Goal: Transaction & Acquisition: Purchase product/service

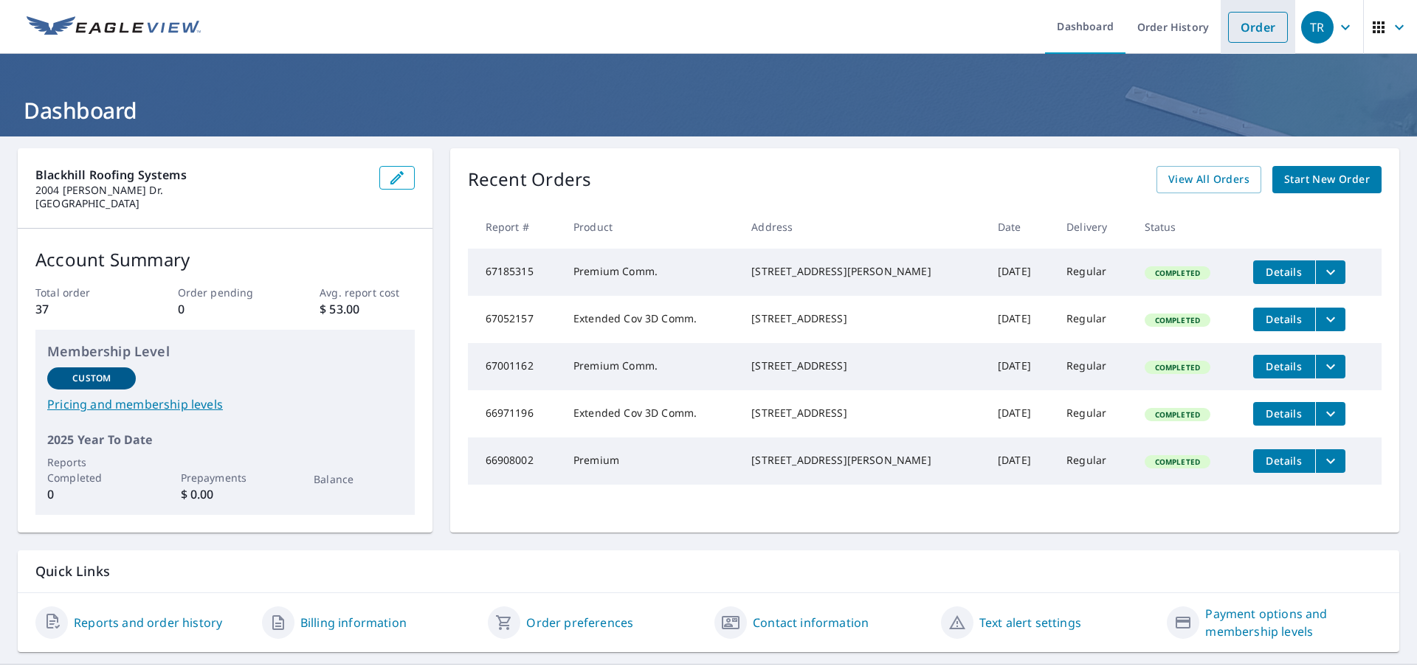
click at [1245, 31] on link "Order" at bounding box center [1258, 27] width 60 height 31
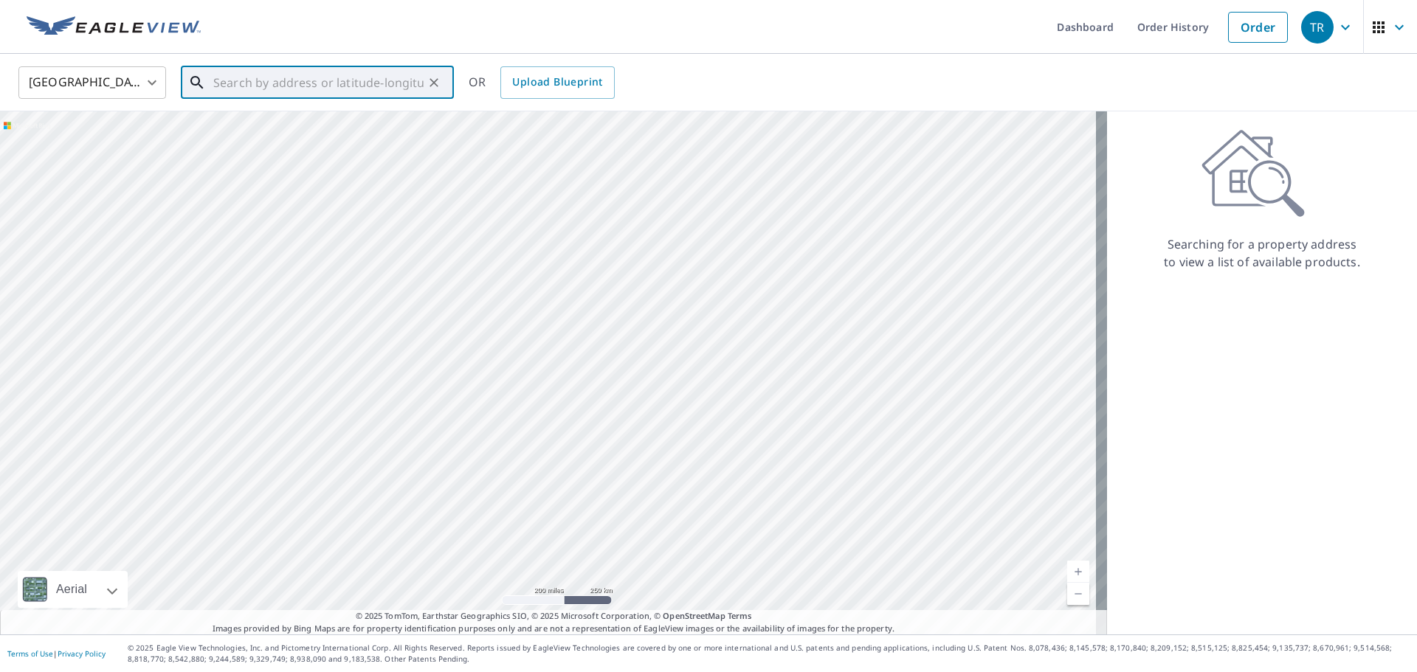
click at [255, 77] on input "text" at bounding box center [318, 82] width 210 height 41
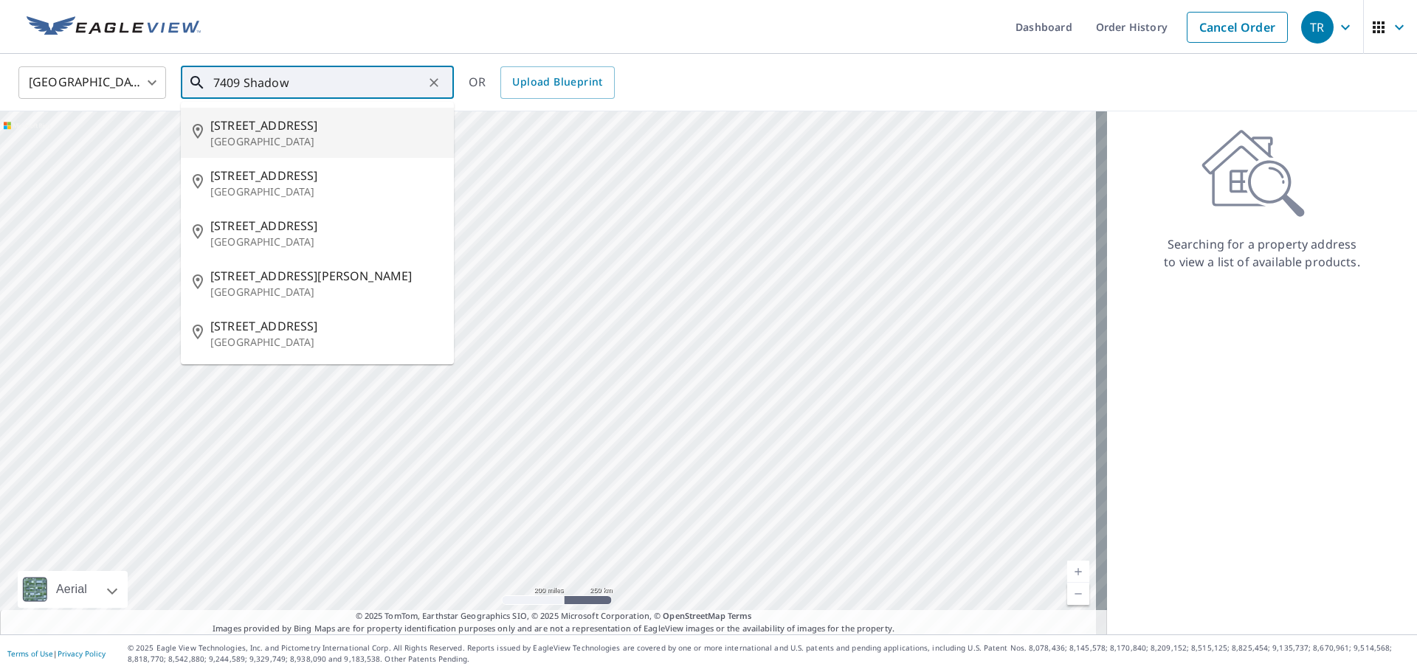
click at [297, 138] on p "[GEOGRAPHIC_DATA]" at bounding box center [326, 141] width 232 height 15
type input "[STREET_ADDRESS][PERSON_NAME]"
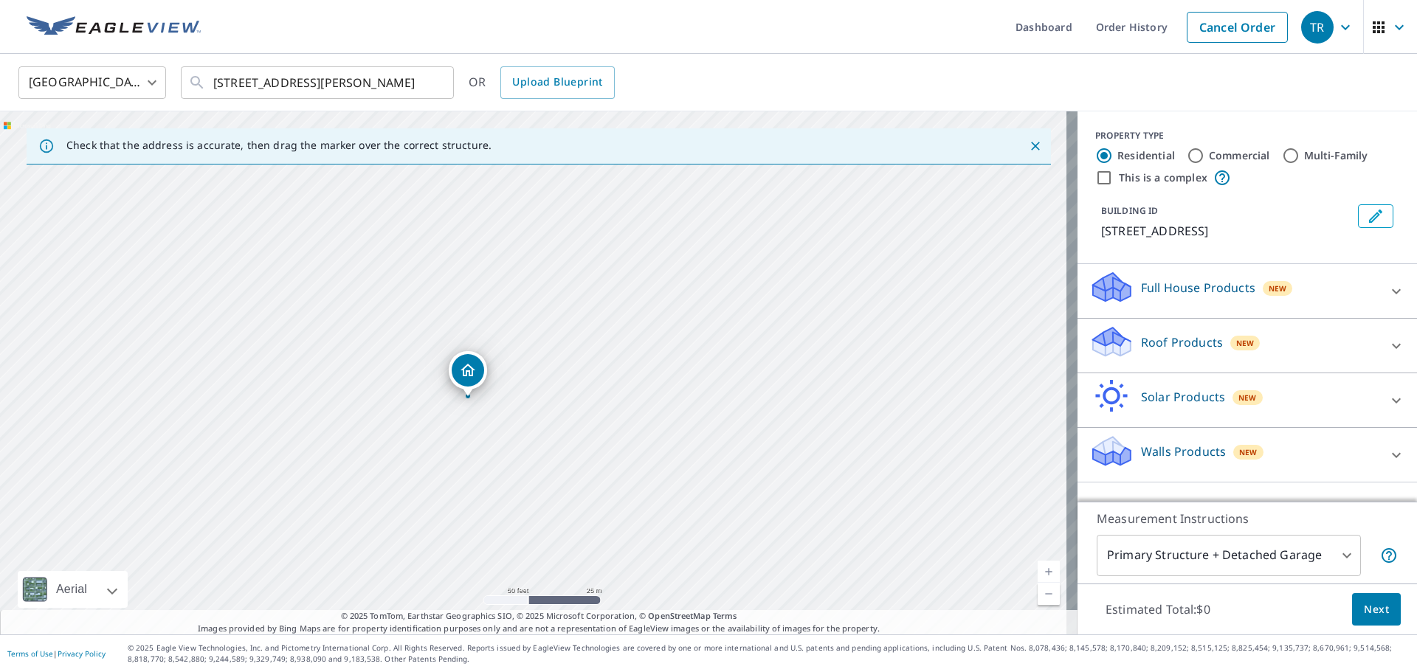
drag, startPoint x: 486, startPoint y: 393, endPoint x: 693, endPoint y: 347, distance: 212.4
click at [693, 347] on div "[STREET_ADDRESS][PERSON_NAME]" at bounding box center [539, 372] width 1078 height 523
drag, startPoint x: 482, startPoint y: 330, endPoint x: 590, endPoint y: 350, distance: 110.3
click at [590, 350] on div "[STREET_ADDRESS][PERSON_NAME]" at bounding box center [539, 372] width 1078 height 523
click at [1188, 158] on input "Commercial" at bounding box center [1196, 156] width 18 height 18
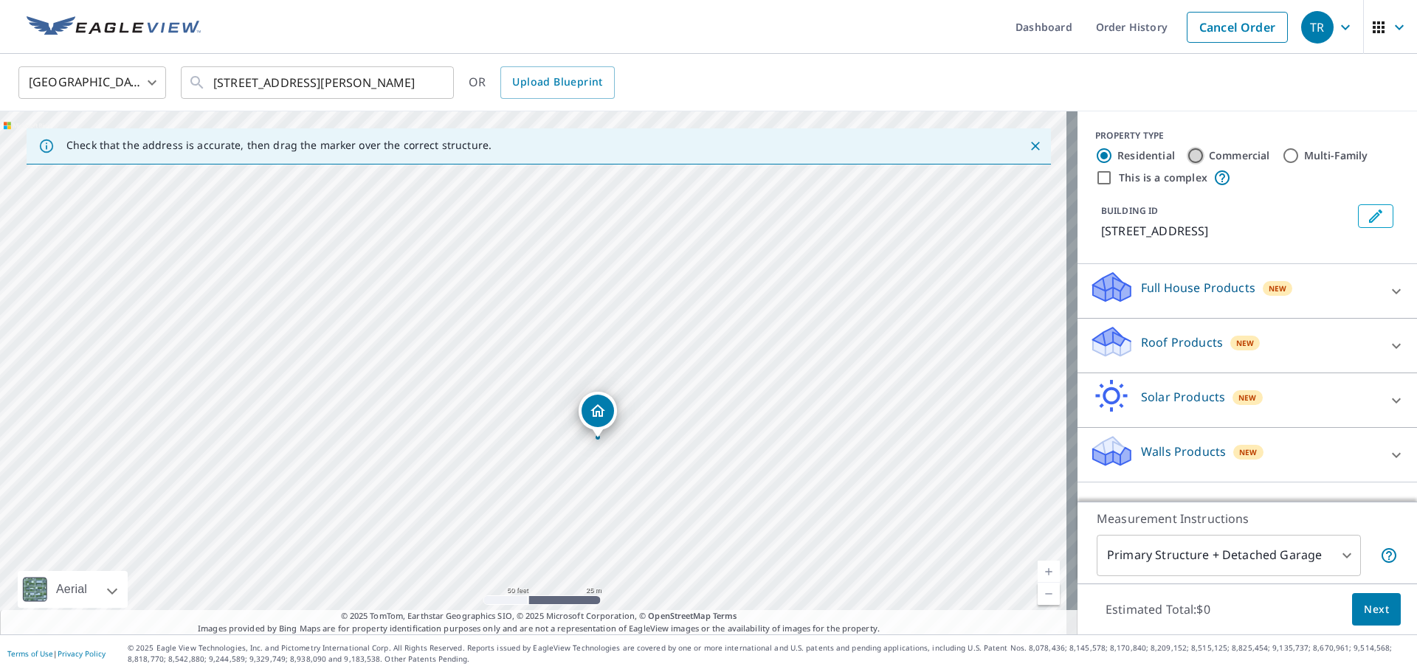
radio input "true"
type input "4"
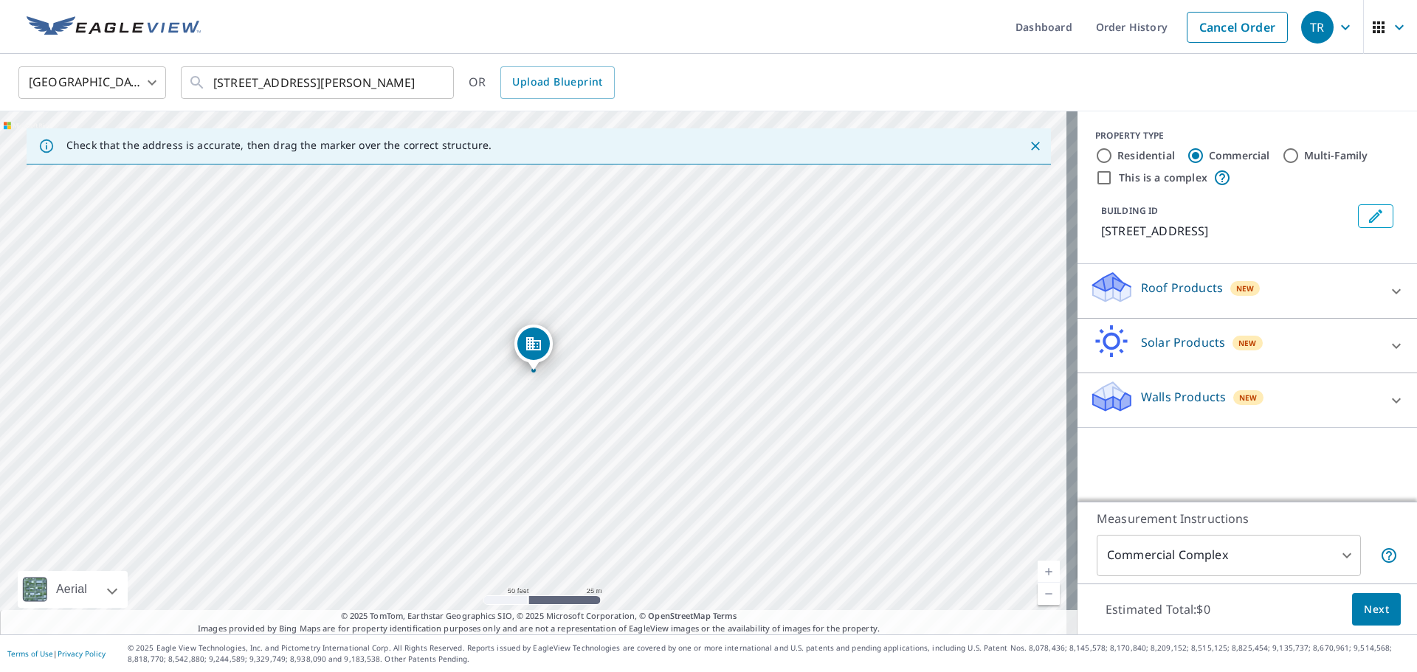
click at [1095, 178] on input "This is a complex" at bounding box center [1104, 178] width 18 height 18
checkbox input "true"
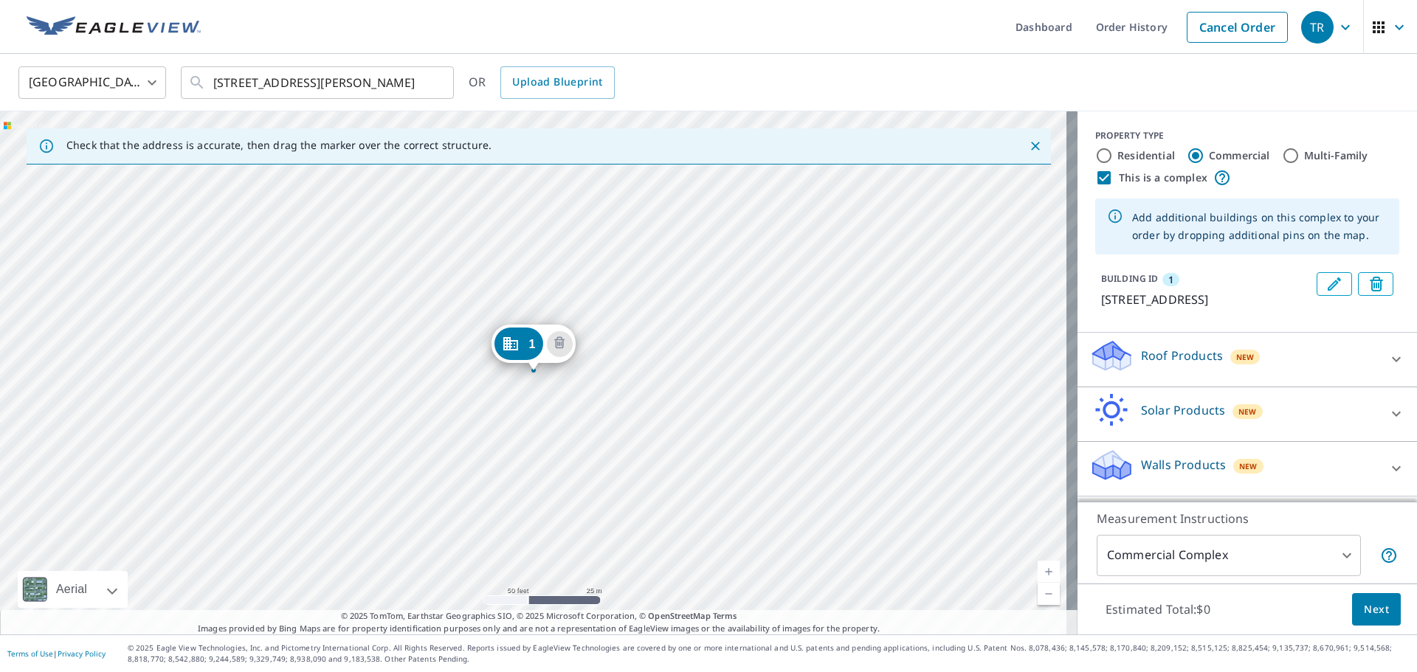
click at [1095, 159] on input "Residential" at bounding box center [1104, 156] width 18 height 18
radio input "true"
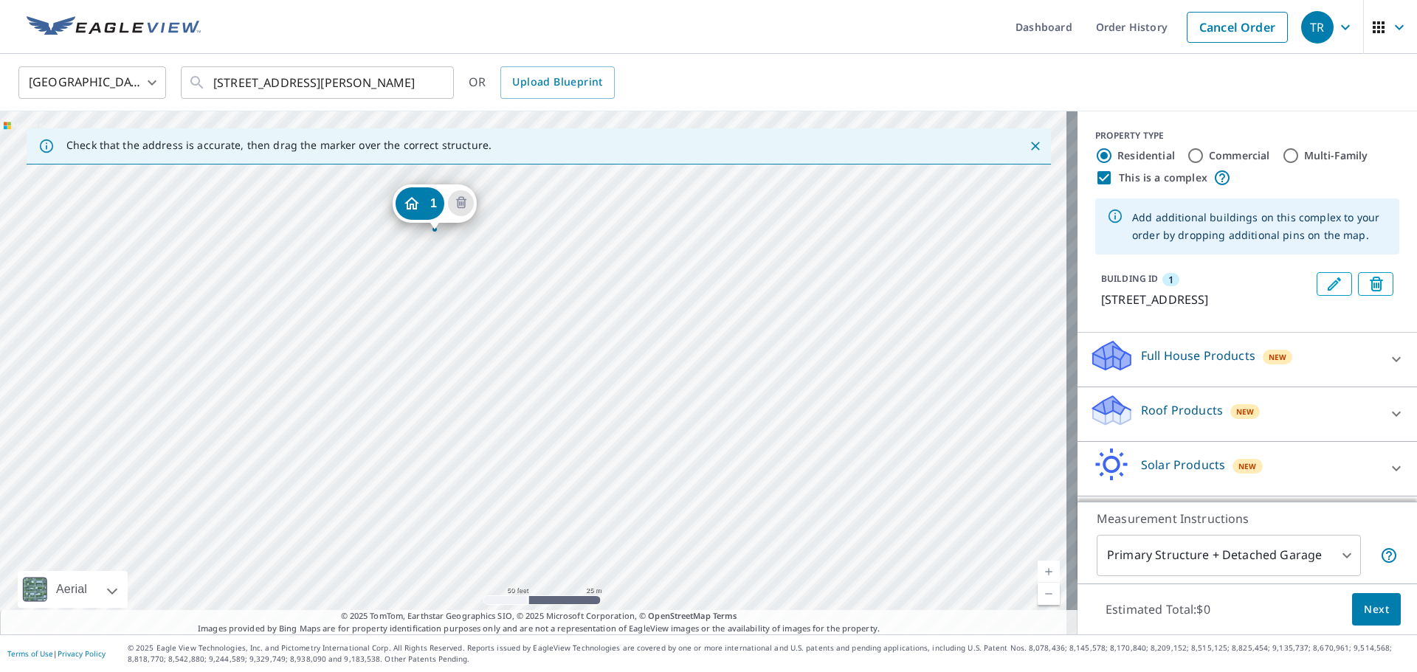
drag, startPoint x: 526, startPoint y: 350, endPoint x: 427, endPoint y: 209, distance: 172.2
drag, startPoint x: 776, startPoint y: 423, endPoint x: 711, endPoint y: 352, distance: 96.6
click at [711, 352] on div "1 [STREET_ADDRESS][PERSON_NAME]" at bounding box center [539, 372] width 1078 height 523
drag, startPoint x: 562, startPoint y: 238, endPoint x: 553, endPoint y: 234, distance: 9.6
click at [483, 460] on div "1 [STREET_ADDRESS][PERSON_NAME]" at bounding box center [539, 372] width 1078 height 523
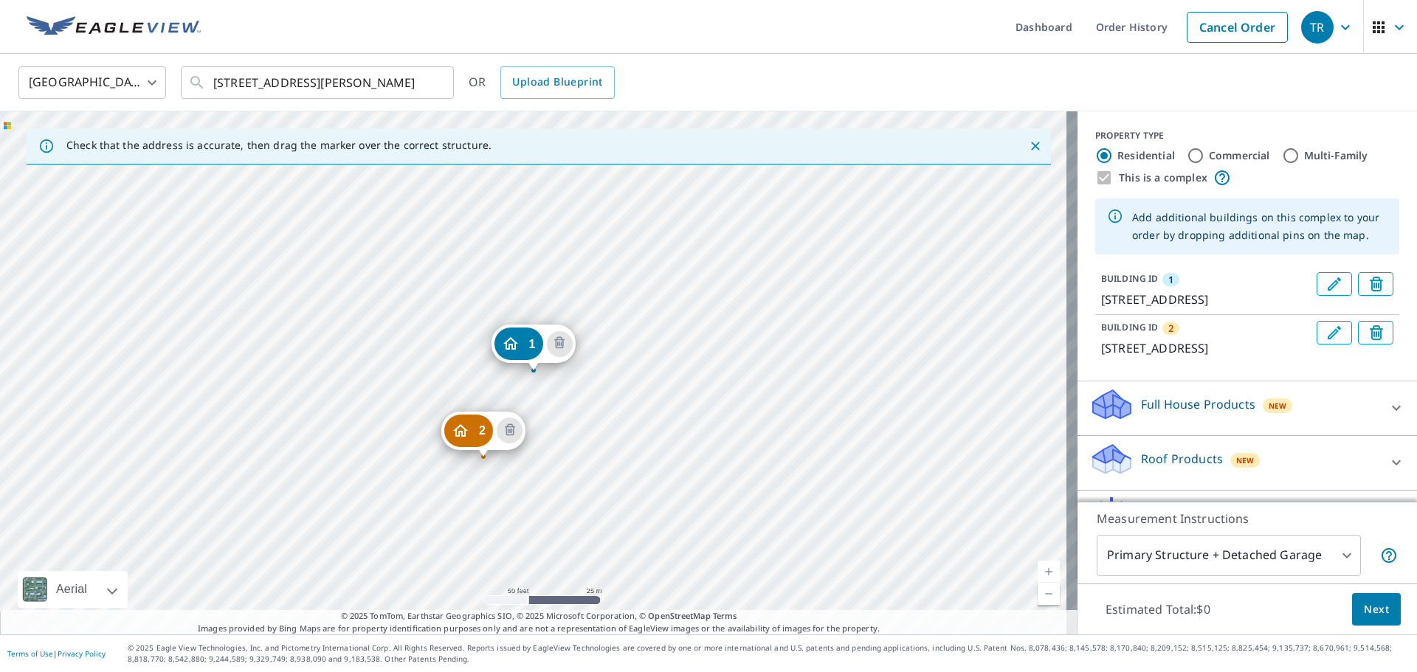
click at [762, 482] on div "2 [STREET_ADDRESS][PERSON_NAME] 1 [STREET_ADDRESS][PERSON_NAME]" at bounding box center [539, 372] width 1078 height 523
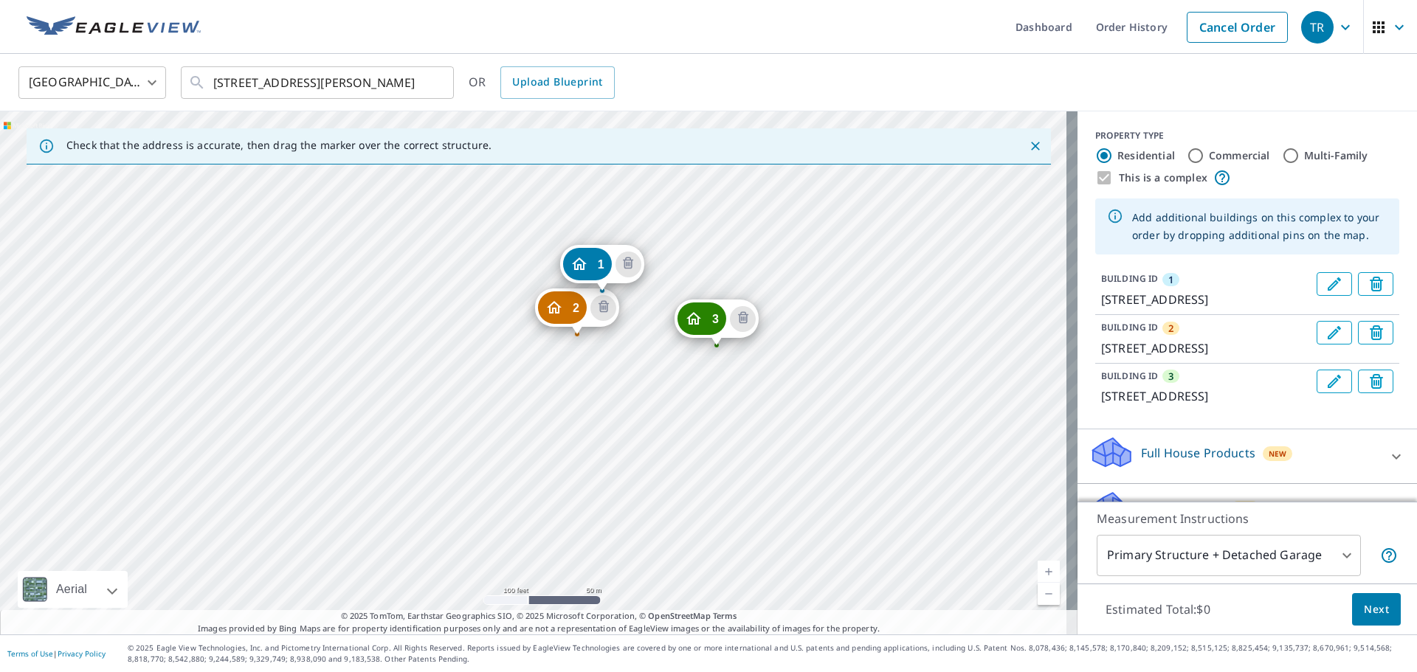
drag, startPoint x: 782, startPoint y: 489, endPoint x: 698, endPoint y: 387, distance: 131.5
click at [698, 387] on div "2 [STREET_ADDRESS] 3 [STREET_ADDRESS][PERSON_NAME] 1 [STREET_ADDRESS]" at bounding box center [539, 372] width 1078 height 523
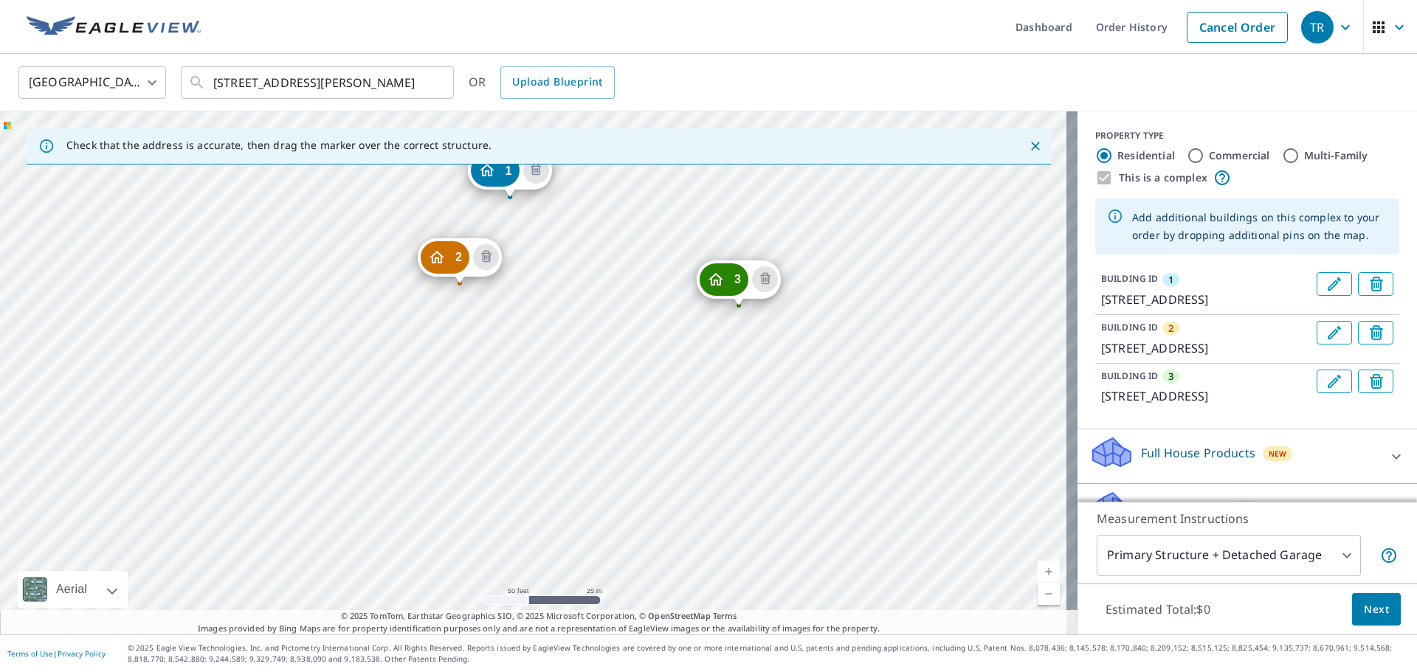
click at [694, 398] on div "2 [STREET_ADDRESS] 3 [STREET_ADDRESS][PERSON_NAME] 1 [STREET_ADDRESS]" at bounding box center [539, 372] width 1078 height 523
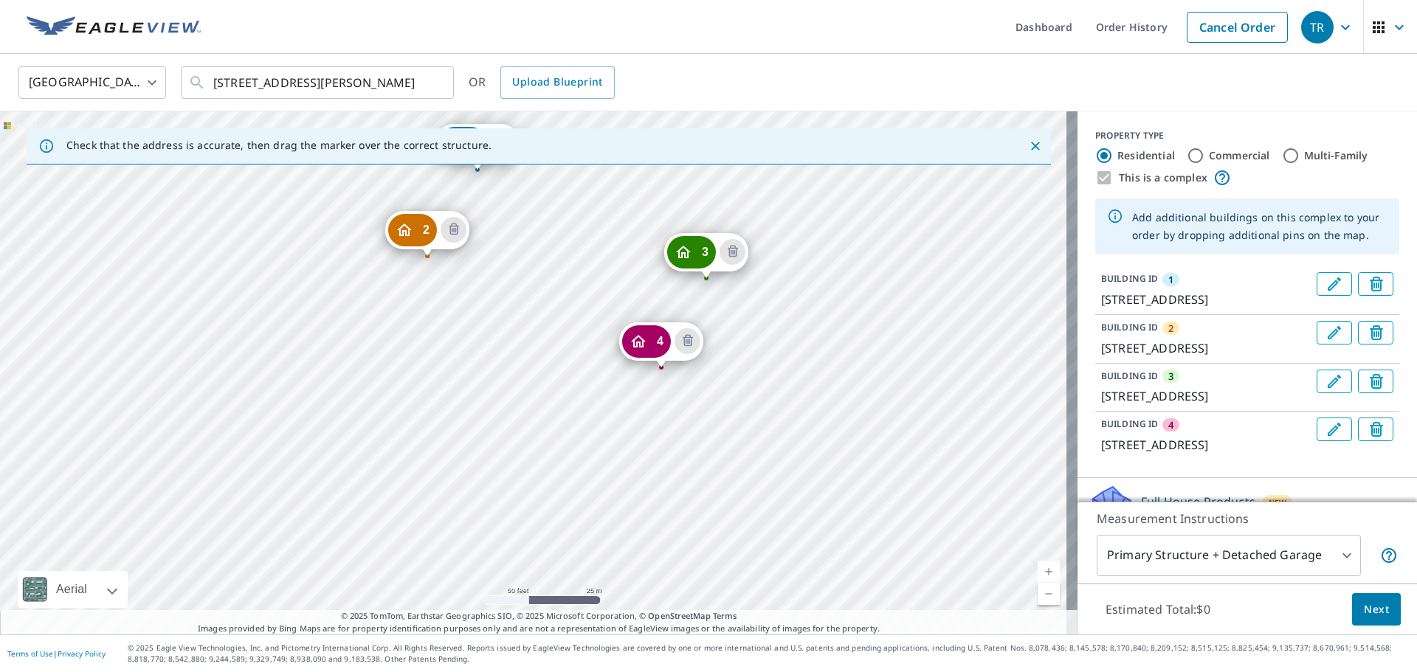
drag, startPoint x: 868, startPoint y: 396, endPoint x: 838, endPoint y: 286, distance: 113.3
click at [840, 286] on div "2 [STREET_ADDRESS] 3 [STREET_ADDRESS][PERSON_NAME] 4 [STREET_ADDRESS] 1 [STREET…" at bounding box center [539, 372] width 1078 height 523
click at [703, 434] on div "2 [STREET_ADDRESS] 3 [STREET_ADDRESS][PERSON_NAME] 4 [STREET_ADDRESS] 1 [STREET…" at bounding box center [539, 372] width 1078 height 523
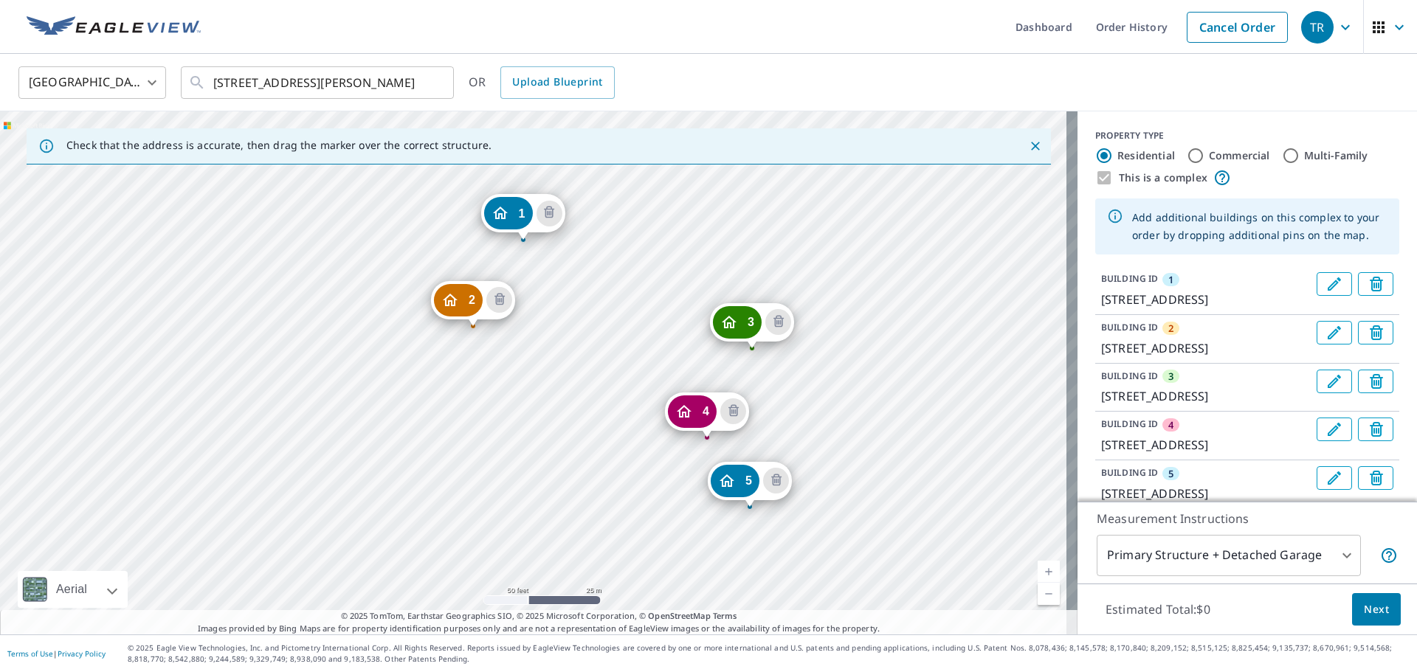
drag, startPoint x: 847, startPoint y: 453, endPoint x: 837, endPoint y: 323, distance: 131.0
click at [837, 323] on div "2 [STREET_ADDRESS] 3 [STREET_ADDRESS] 4 [STREET_ADDRESS] 5 [STREET_ADDRESS] 1 […" at bounding box center [539, 372] width 1078 height 523
click at [1328, 568] on body "TR TR Dashboard Order History Cancel Order TR [GEOGRAPHIC_DATA] [GEOGRAPHIC_DAT…" at bounding box center [708, 336] width 1417 height 672
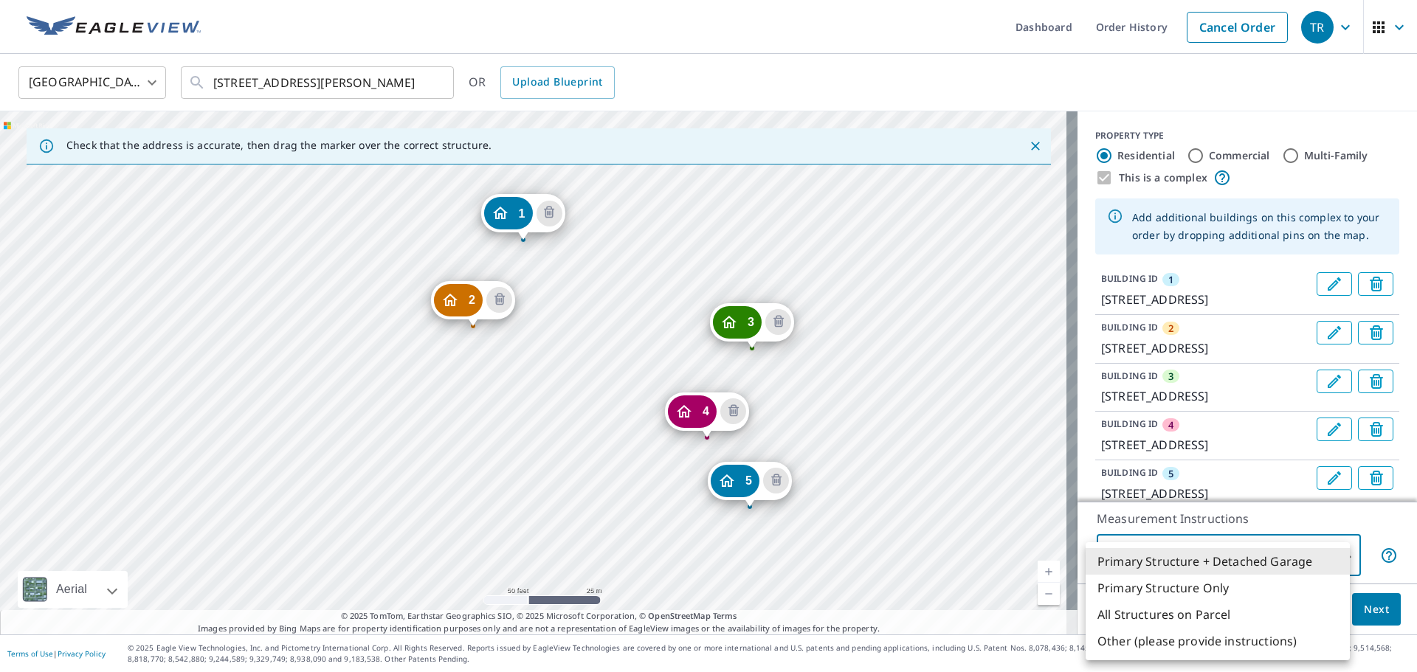
click at [1231, 586] on li "Primary Structure Only" at bounding box center [1218, 588] width 264 height 27
type input "2"
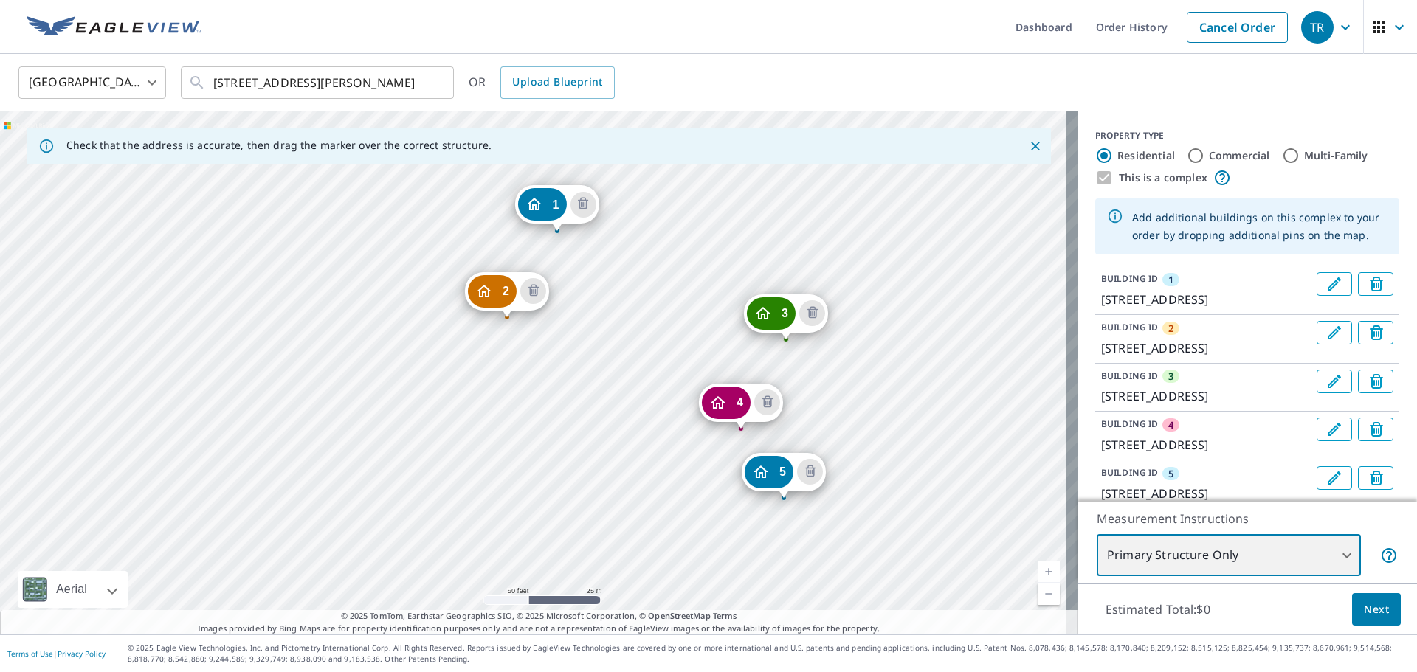
drag, startPoint x: 903, startPoint y: 459, endPoint x: 899, endPoint y: 337, distance: 122.6
click at [899, 337] on div "2 [STREET_ADDRESS] 3 [STREET_ADDRESS] 4 [STREET_ADDRESS] 5 [STREET_ADDRESS] 1 […" at bounding box center [539, 372] width 1078 height 523
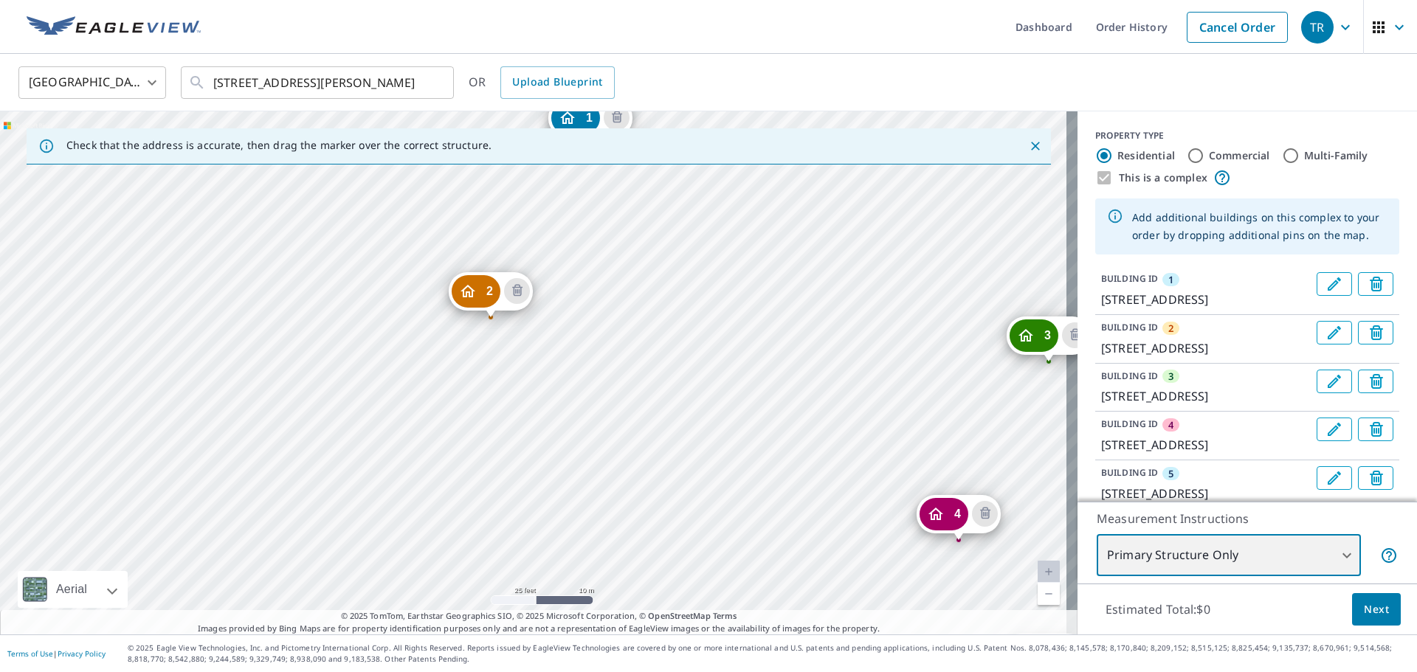
click at [382, 334] on div "2 [STREET_ADDRESS] 3 [STREET_ADDRESS] 4 [STREET_ADDRESS] 5 [STREET_ADDRESS] 1 […" at bounding box center [539, 372] width 1078 height 523
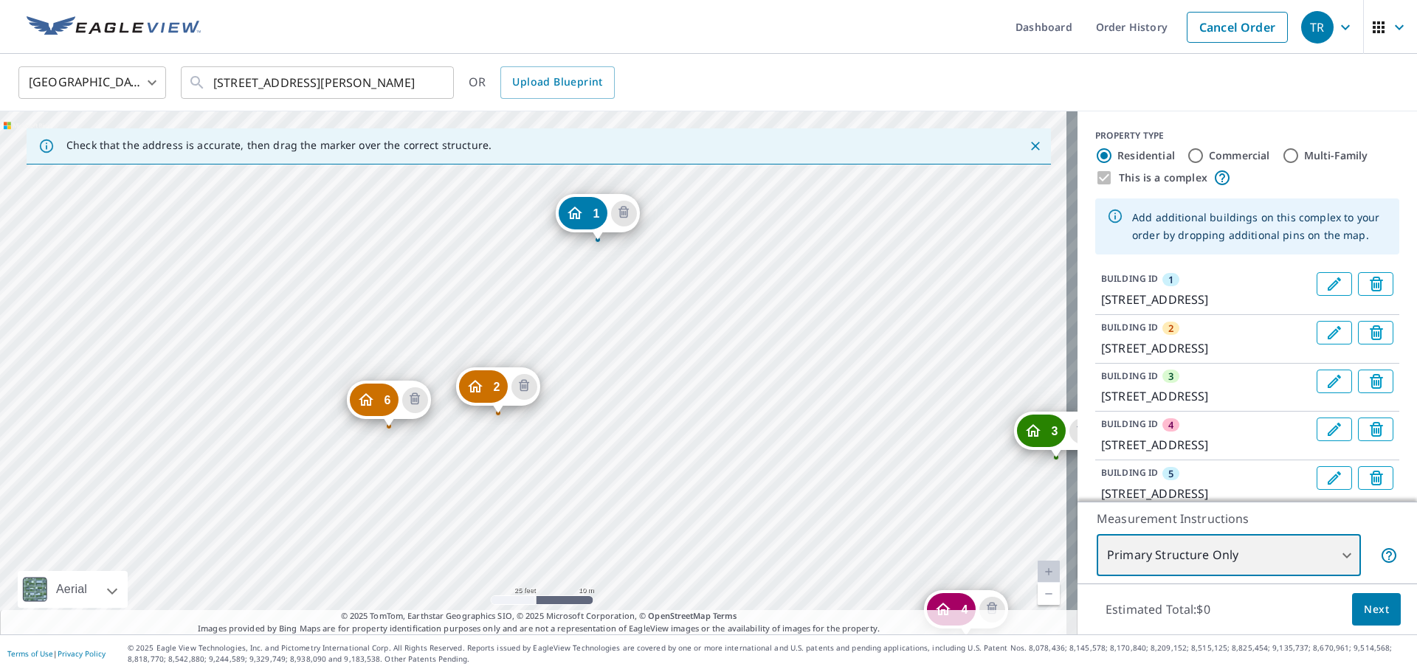
drag, startPoint x: 647, startPoint y: 493, endPoint x: 712, endPoint y: 362, distance: 146.5
click at [712, 362] on div "2 [STREET_ADDRESS][PERSON_NAME] 3 [STREET_ADDRESS][PERSON_NAME] 4 [STREET_ADDRE…" at bounding box center [539, 372] width 1078 height 523
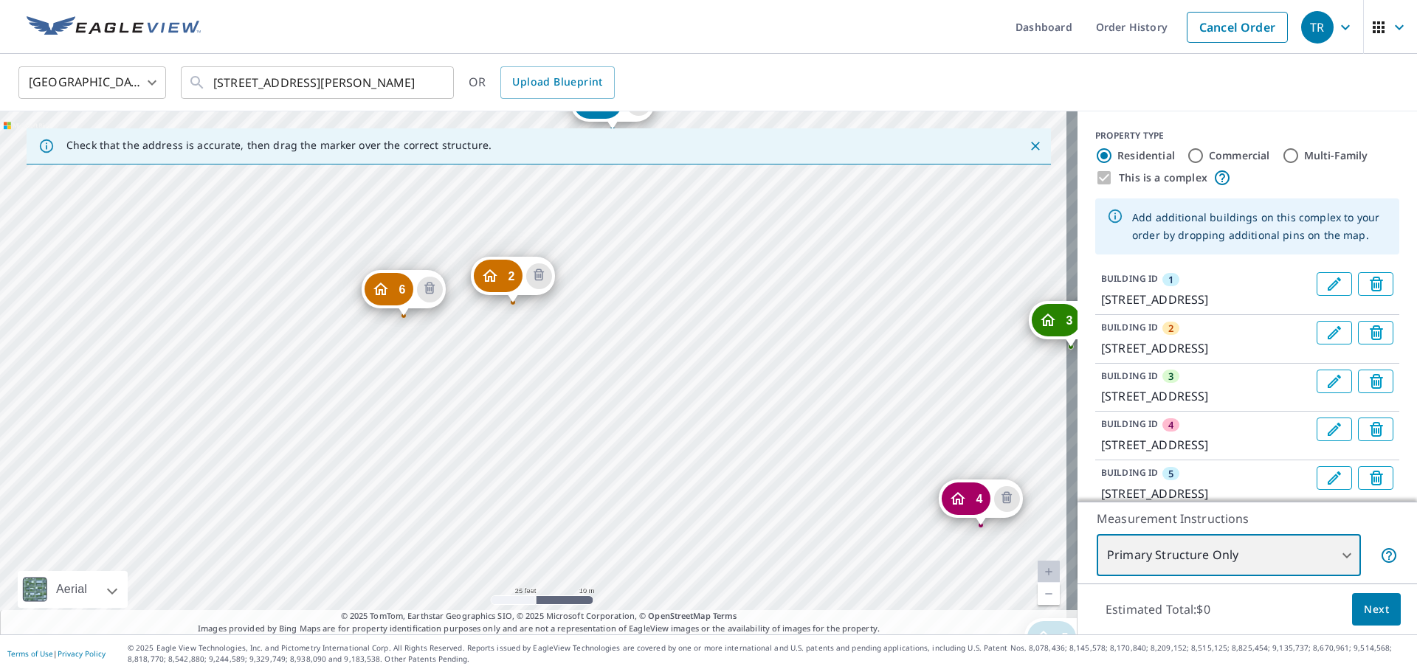
drag, startPoint x: 693, startPoint y: 486, endPoint x: 707, endPoint y: 376, distance: 110.9
click at [707, 376] on div "2 [STREET_ADDRESS][PERSON_NAME] 3 [STREET_ADDRESS][PERSON_NAME] 4 [STREET_ADDRE…" at bounding box center [539, 372] width 1078 height 523
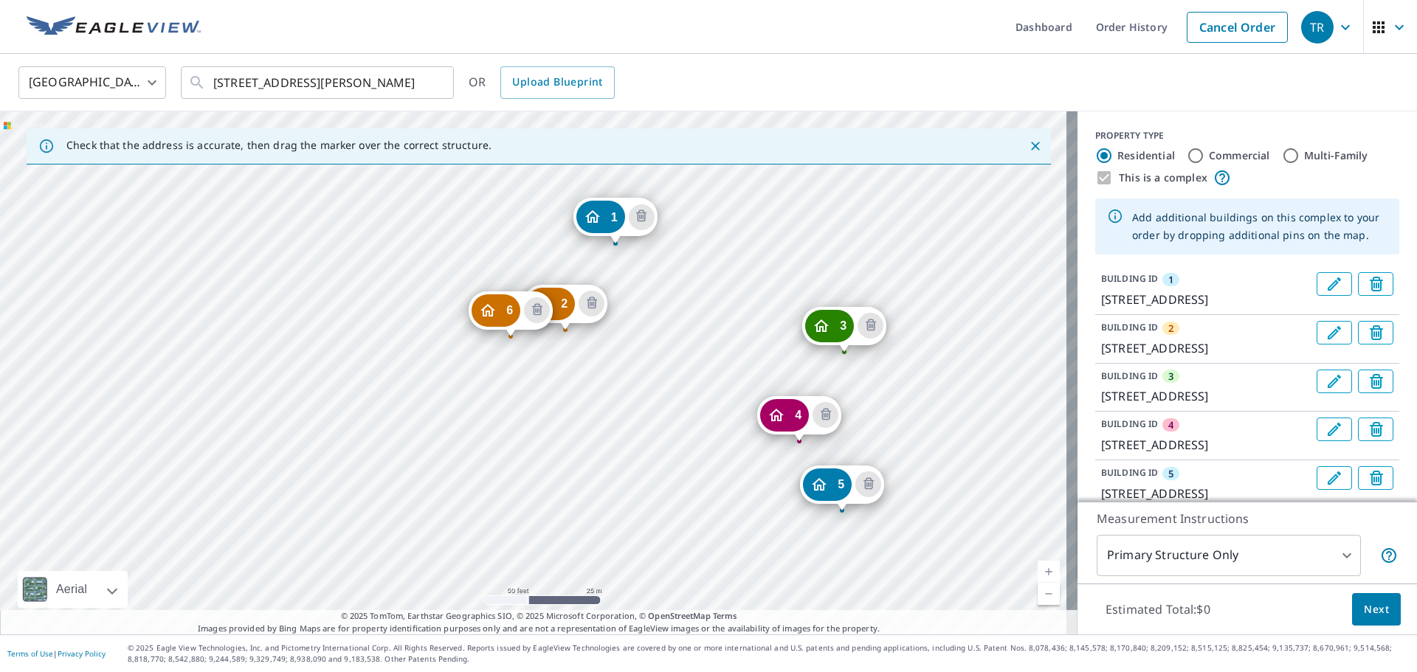
click at [502, 320] on div "6" at bounding box center [496, 310] width 49 height 32
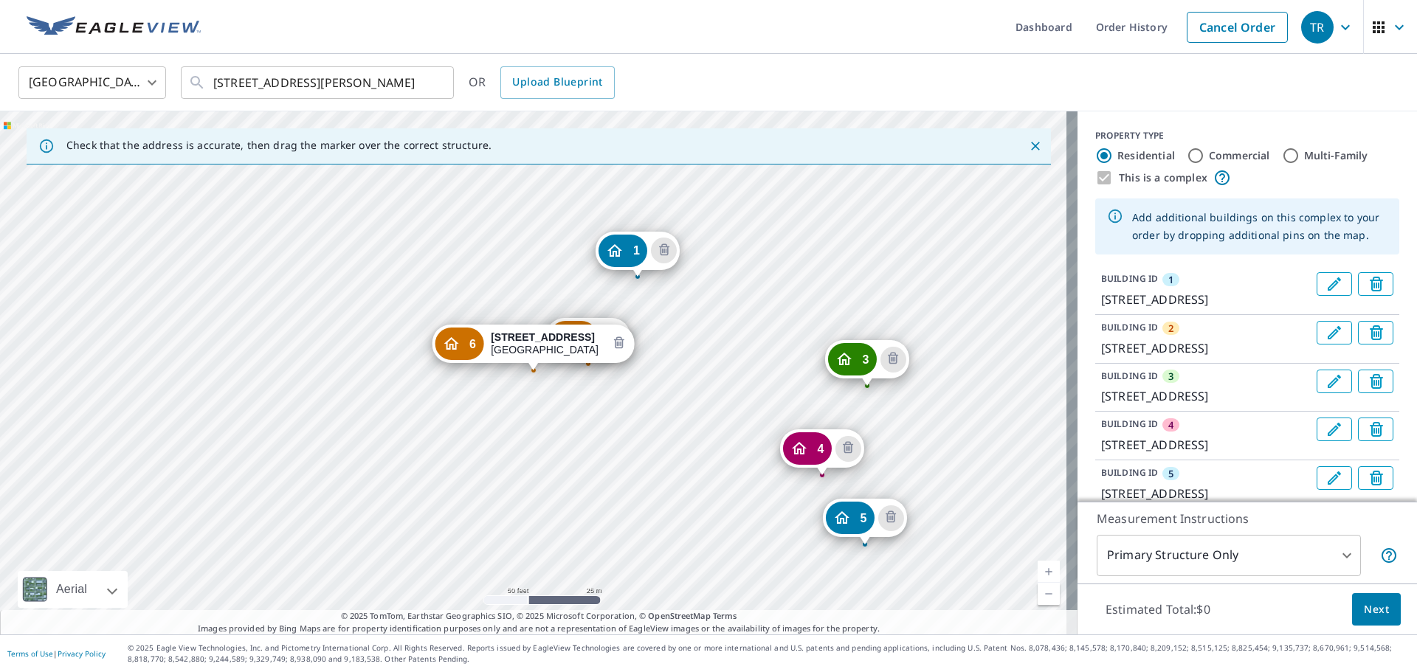
click at [613, 347] on icon "Delete building 6" at bounding box center [619, 344] width 18 height 18
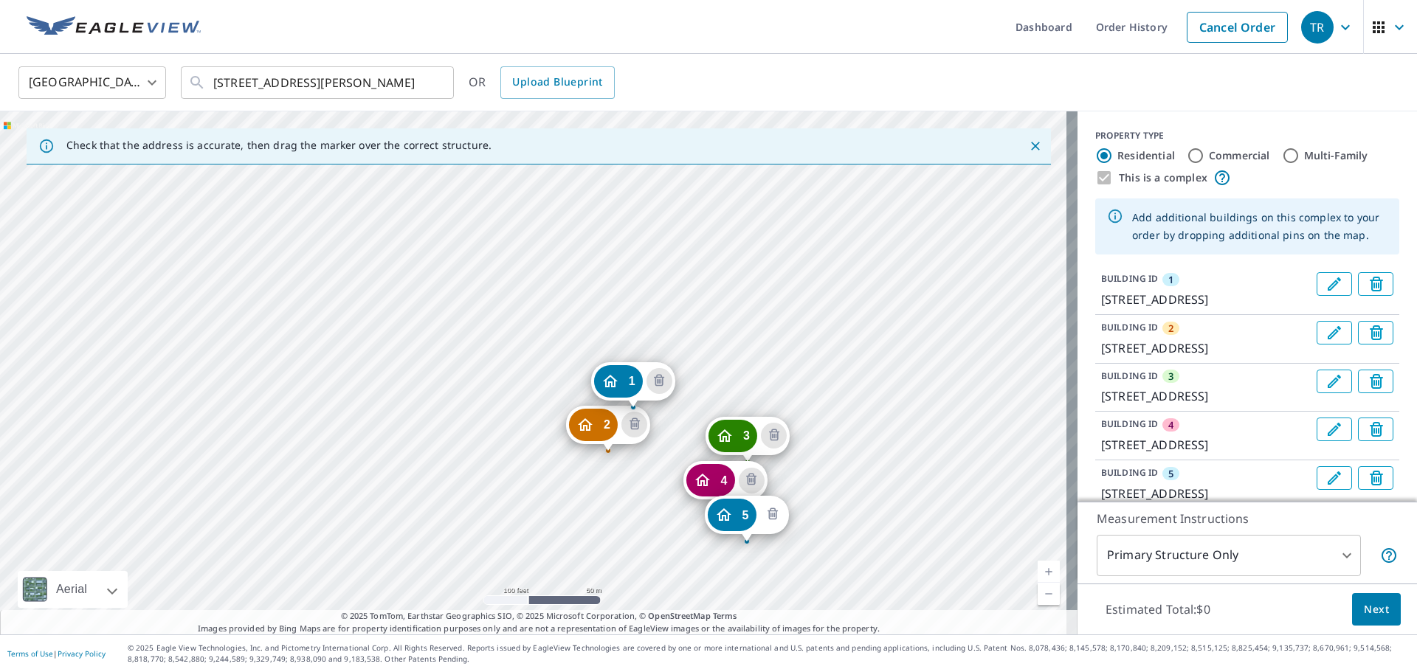
click at [779, 517] on icon "Delete building 5" at bounding box center [773, 515] width 18 height 18
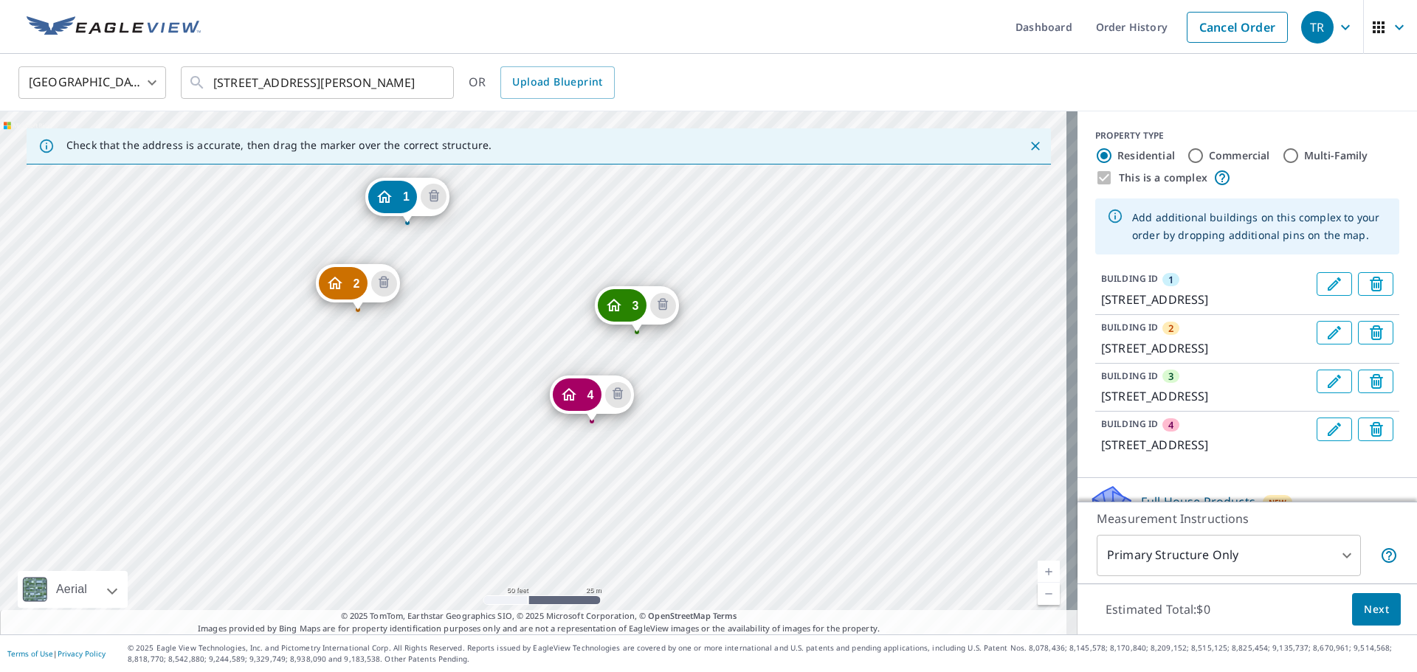
drag, startPoint x: 642, startPoint y: 455, endPoint x: 679, endPoint y: 412, distance: 57.1
click at [679, 412] on div "2 [STREET_ADDRESS] 3 [STREET_ADDRESS][PERSON_NAME] 4 [STREET_ADDRESS] 1 [STREET…" at bounding box center [539, 372] width 1078 height 523
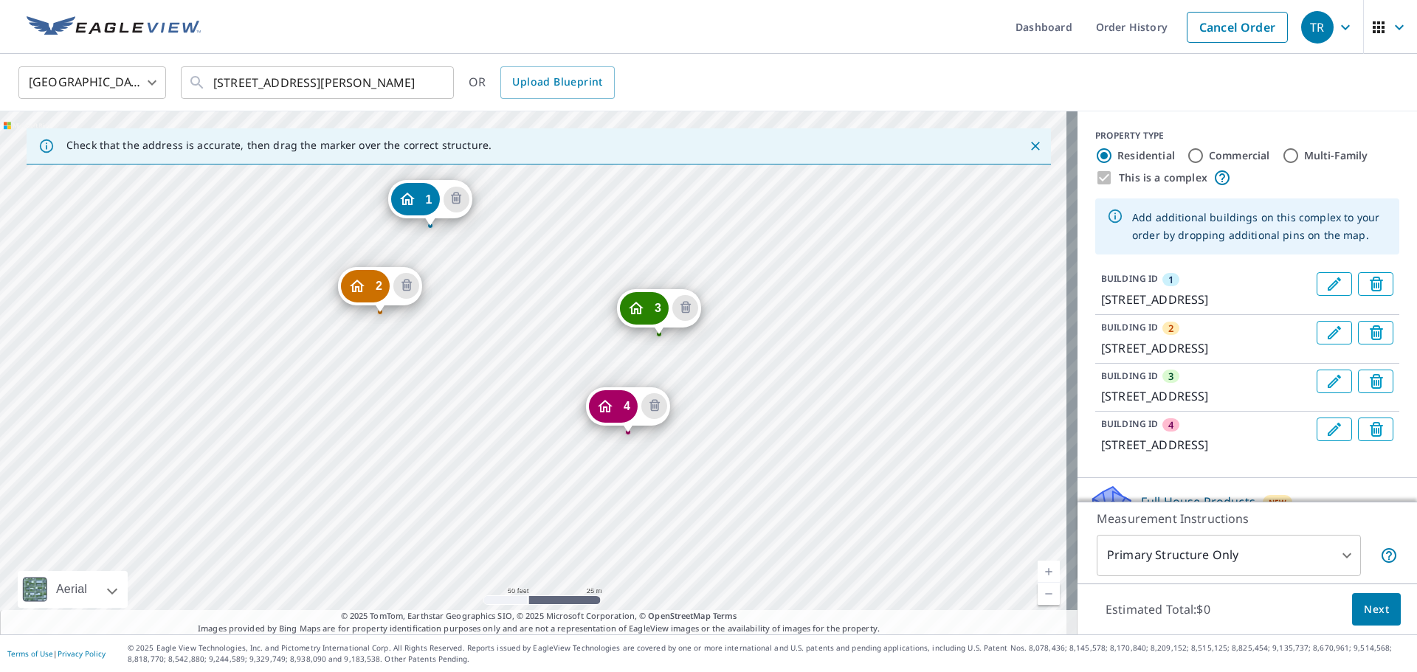
drag, startPoint x: 624, startPoint y: 411, endPoint x: 638, endPoint y: 420, distance: 16.6
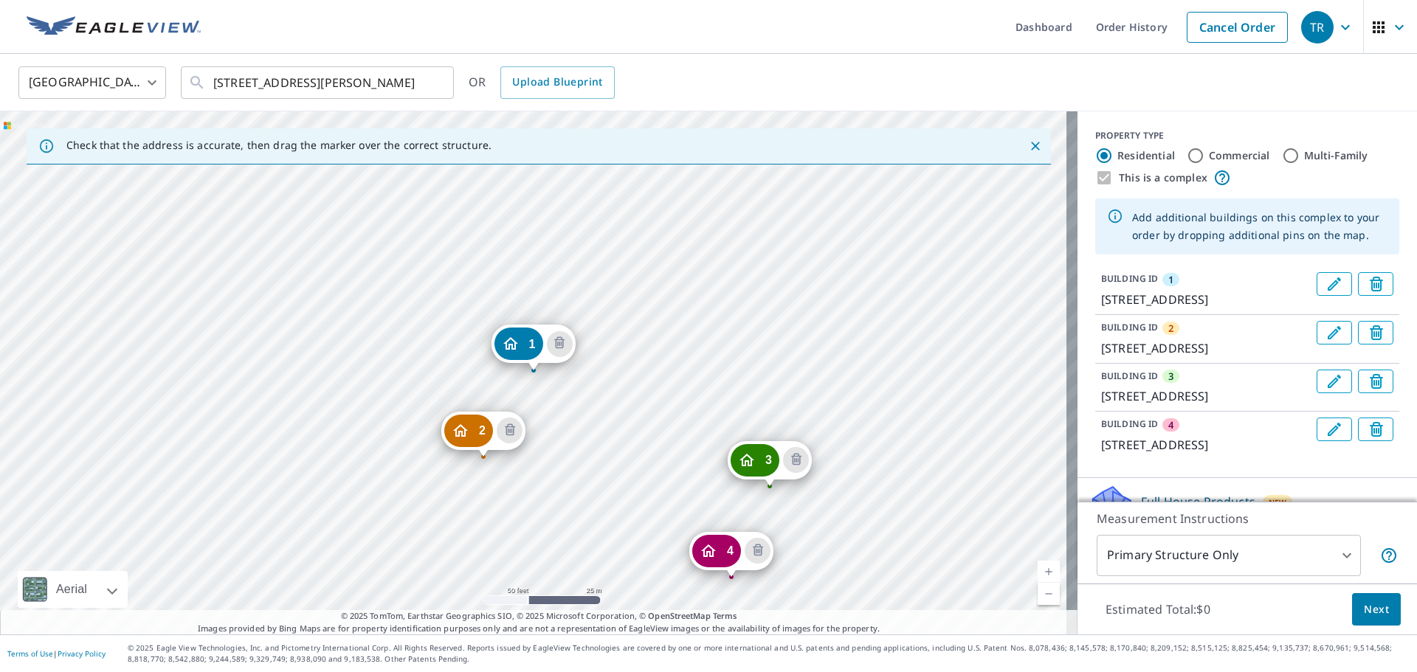
drag, startPoint x: 759, startPoint y: 465, endPoint x: 767, endPoint y: 472, distance: 10.4
drag, startPoint x: 525, startPoint y: 348, endPoint x: 539, endPoint y: 358, distance: 16.8
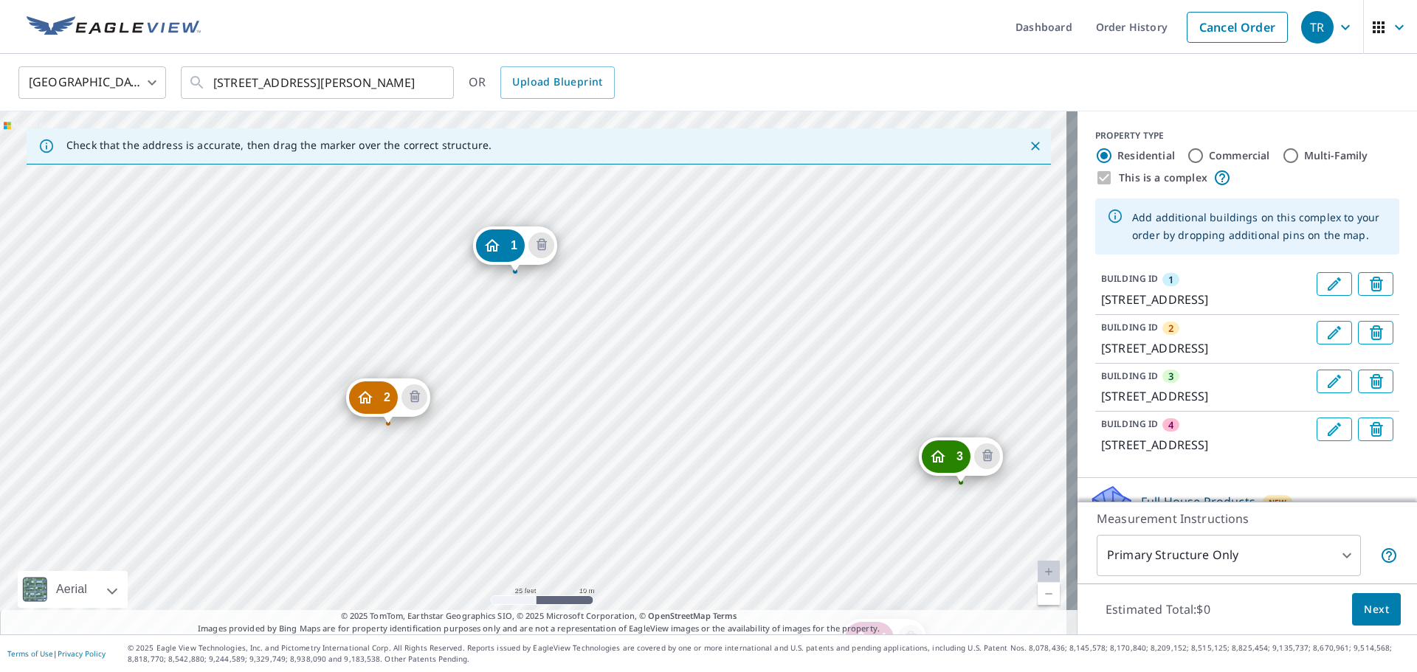
drag, startPoint x: 407, startPoint y: 401, endPoint x: 422, endPoint y: 411, distance: 18.6
click at [422, 411] on div "2 [STREET_ADDRESS]" at bounding box center [388, 398] width 84 height 38
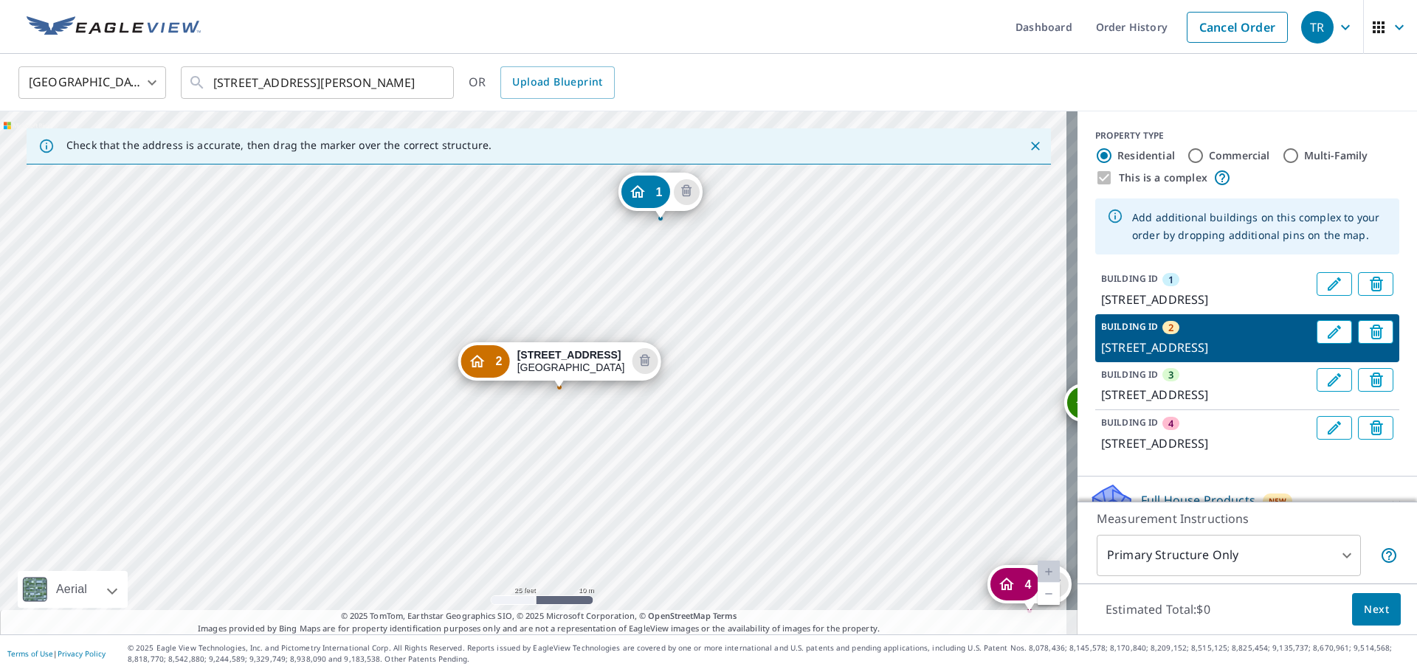
drag, startPoint x: 538, startPoint y: 351, endPoint x: 563, endPoint y: 368, distance: 30.3
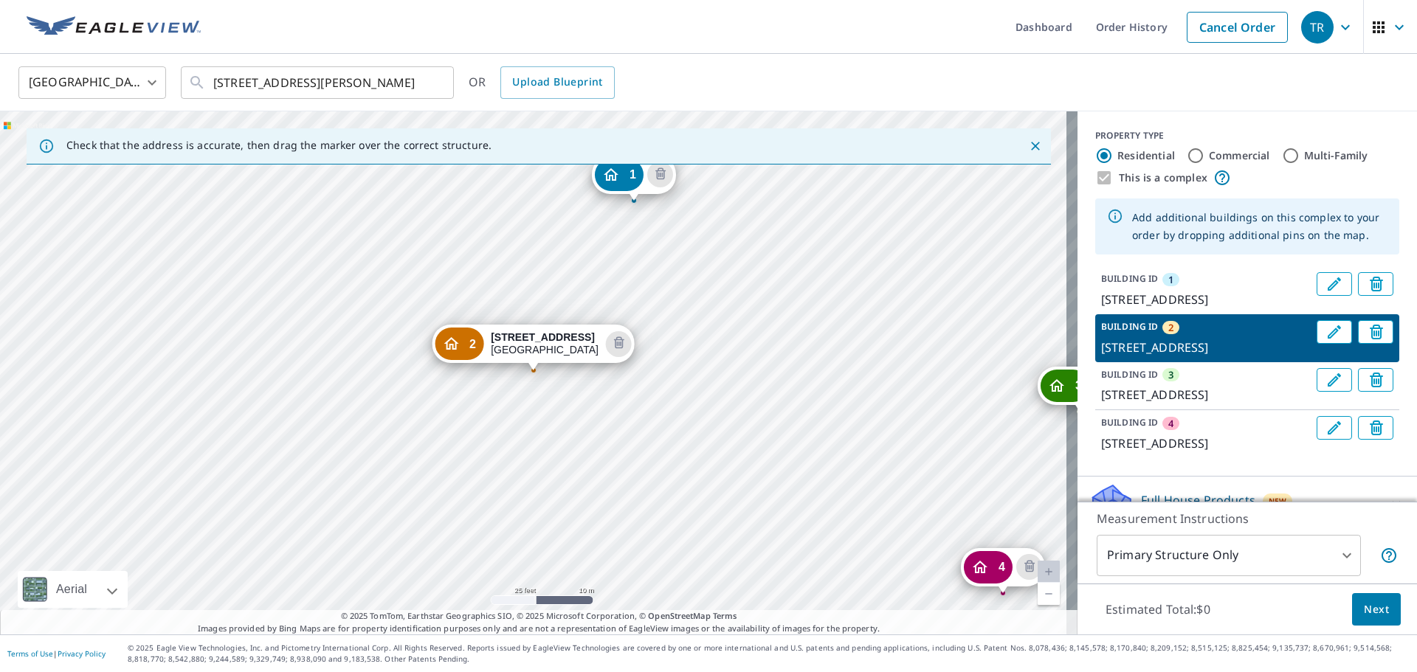
click at [1364, 614] on span "Next" at bounding box center [1376, 610] width 25 height 18
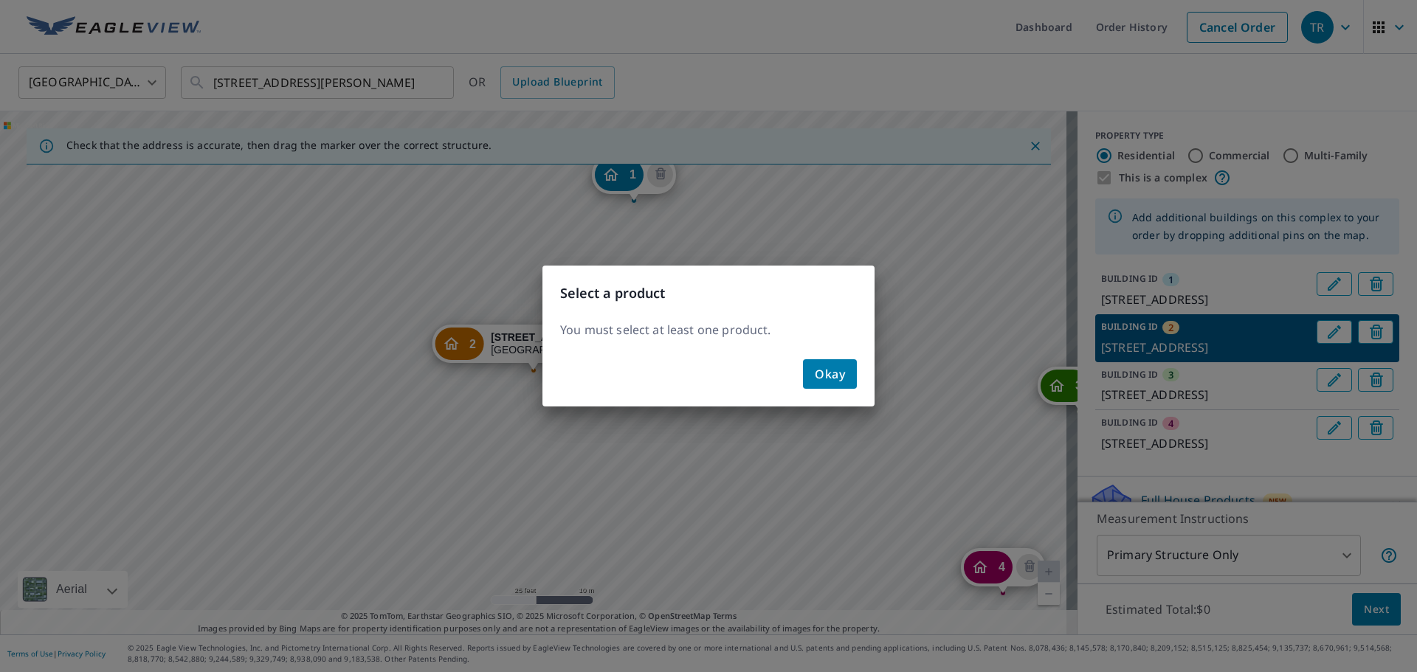
click at [832, 375] on span "Okay" at bounding box center [830, 374] width 30 height 21
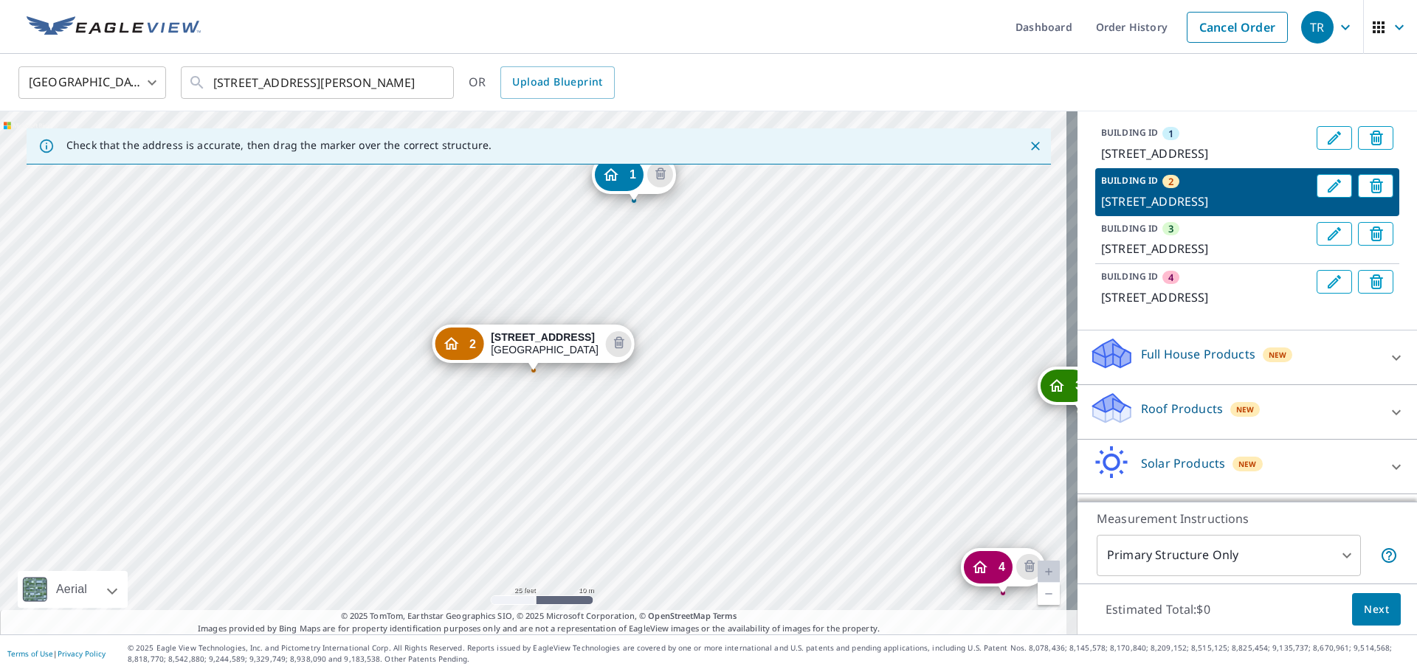
scroll to position [221, 0]
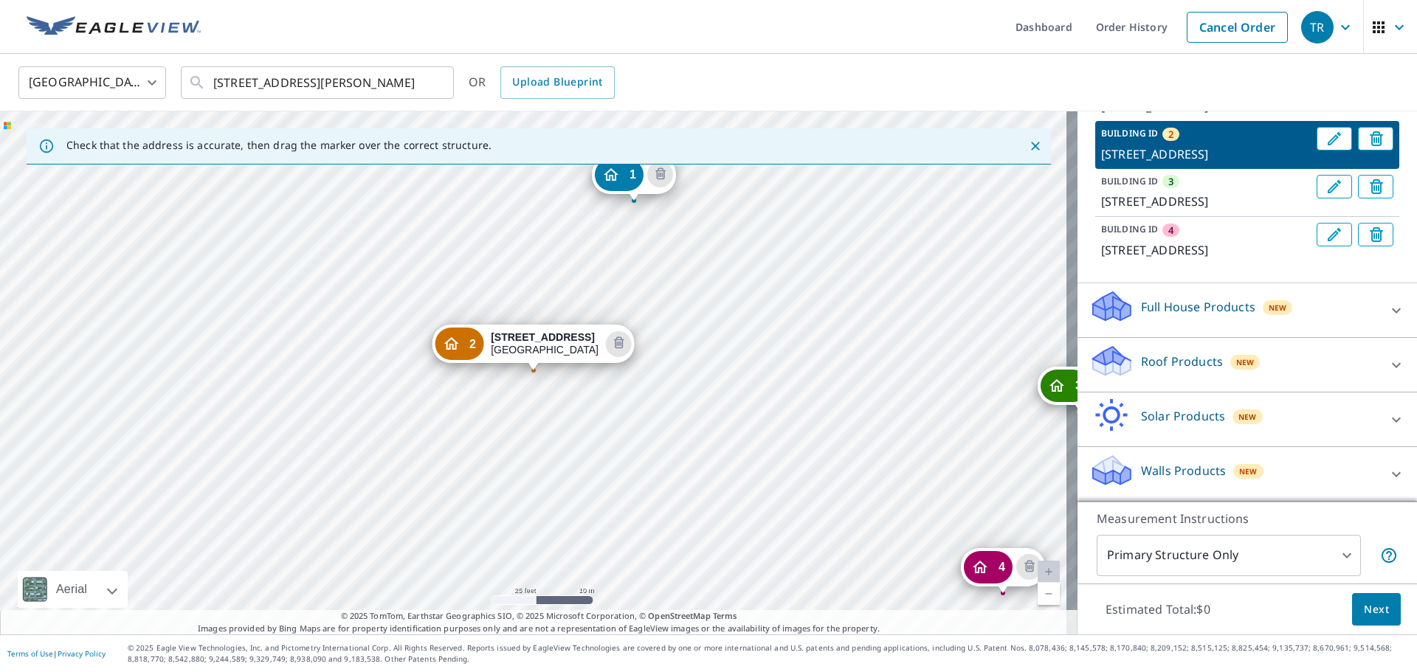
click at [1195, 370] on p "Roof Products" at bounding box center [1182, 362] width 82 height 18
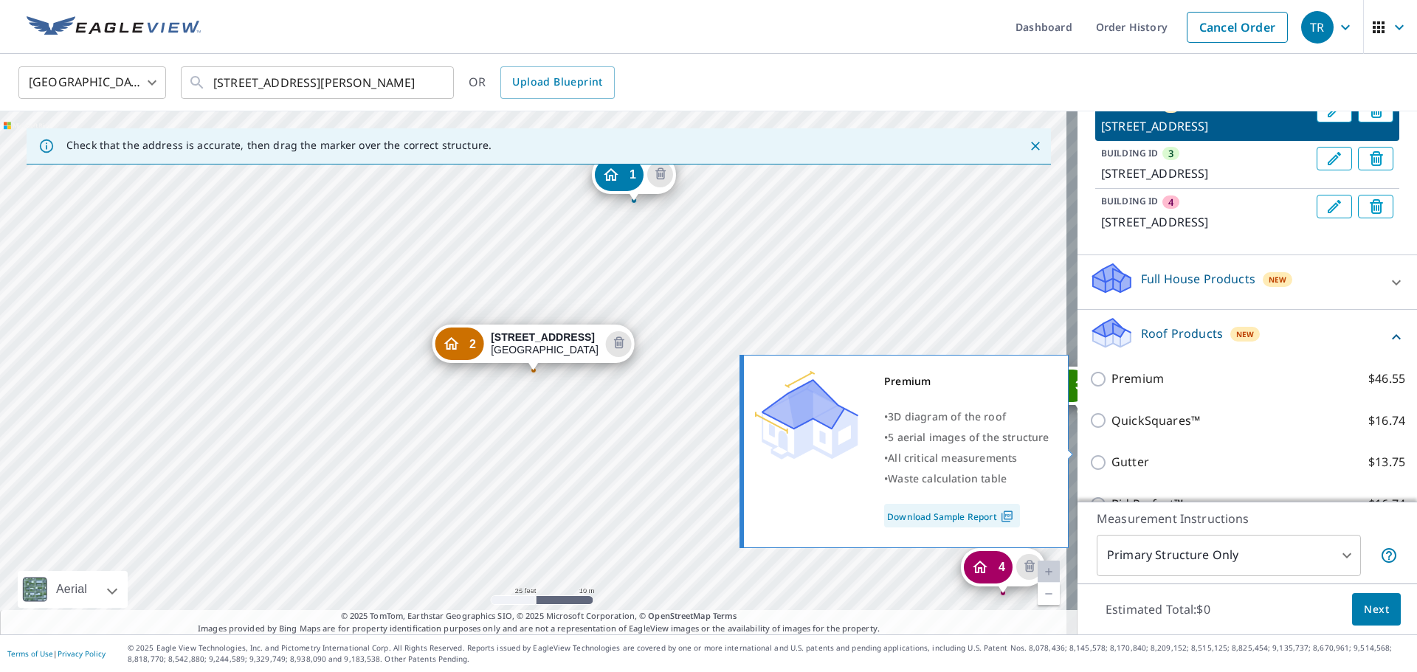
click at [1145, 388] on p "Premium" at bounding box center [1137, 379] width 52 height 18
click at [1111, 388] on input "Premium $46.55" at bounding box center [1100, 379] width 22 height 18
checkbox input "true"
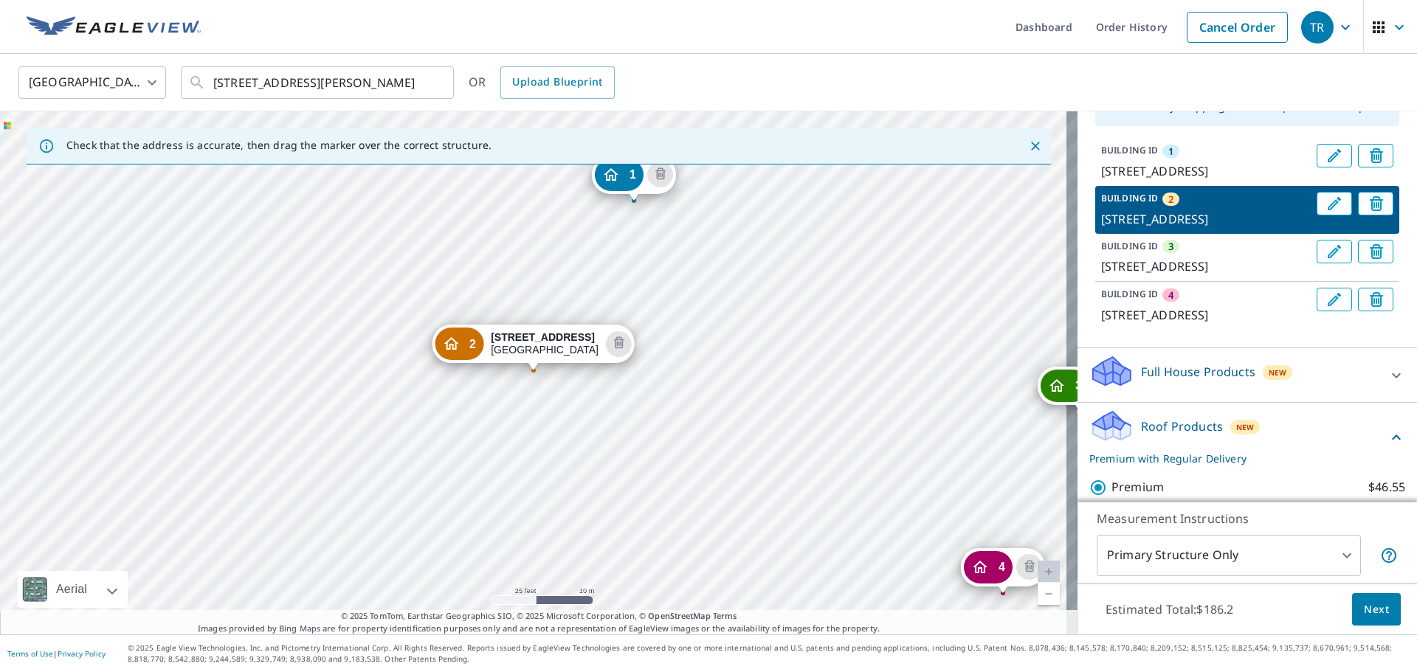
scroll to position [111, 0]
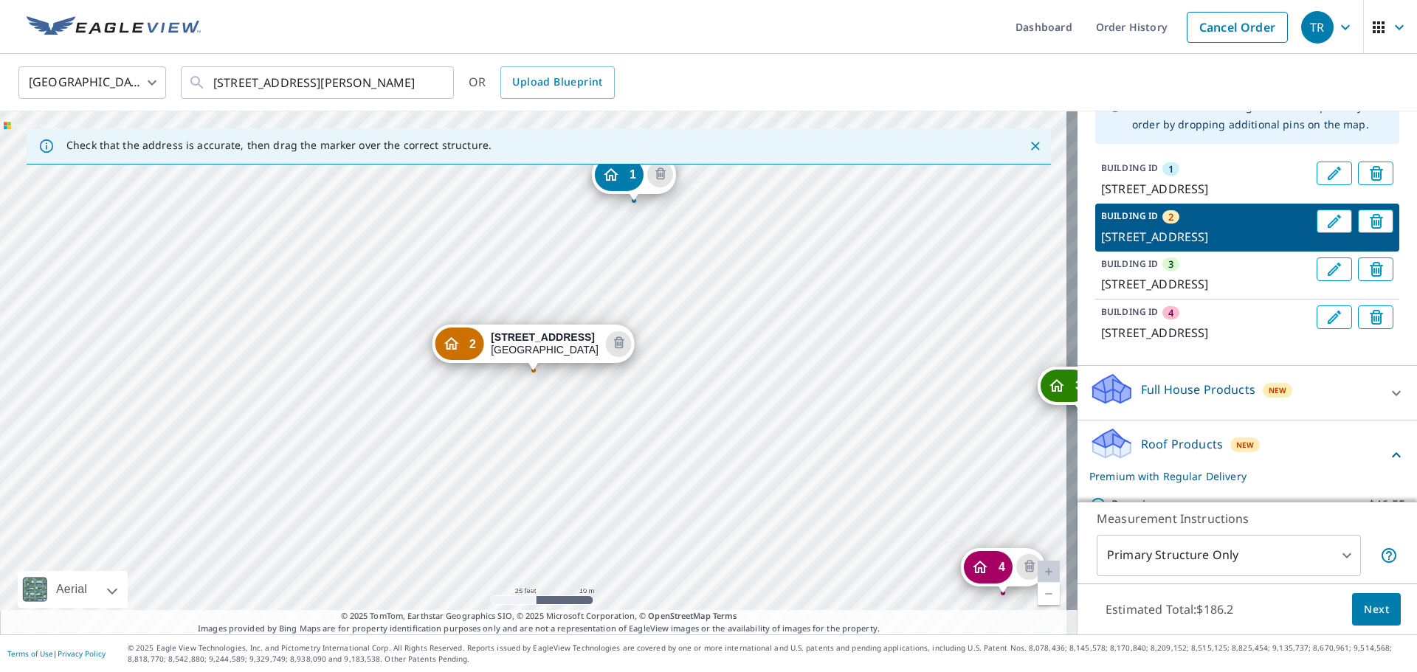
click at [1202, 176] on div "BUILDING ID 1 [STREET_ADDRESS]" at bounding box center [1206, 180] width 210 height 36
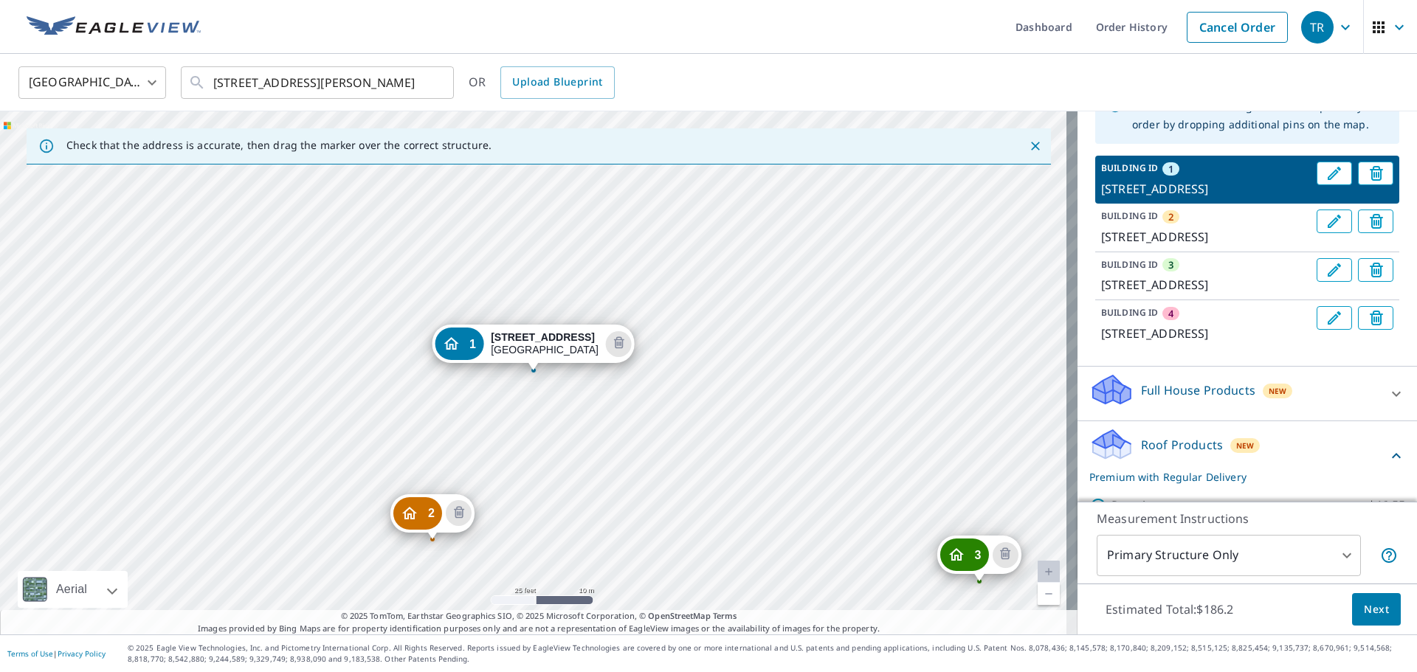
click at [1370, 610] on span "Next" at bounding box center [1376, 610] width 25 height 18
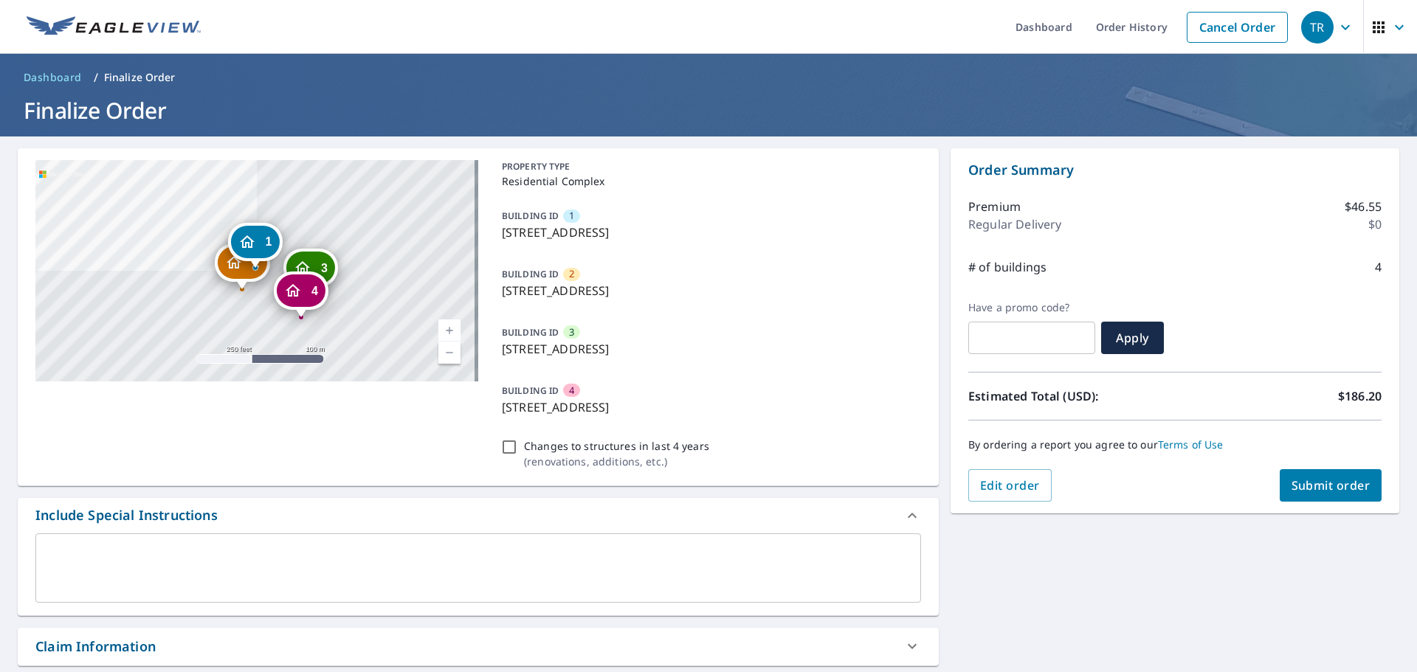
click at [1310, 491] on span "Submit order" at bounding box center [1331, 485] width 79 height 16
checkbox input "true"
